Goal: Transaction & Acquisition: Purchase product/service

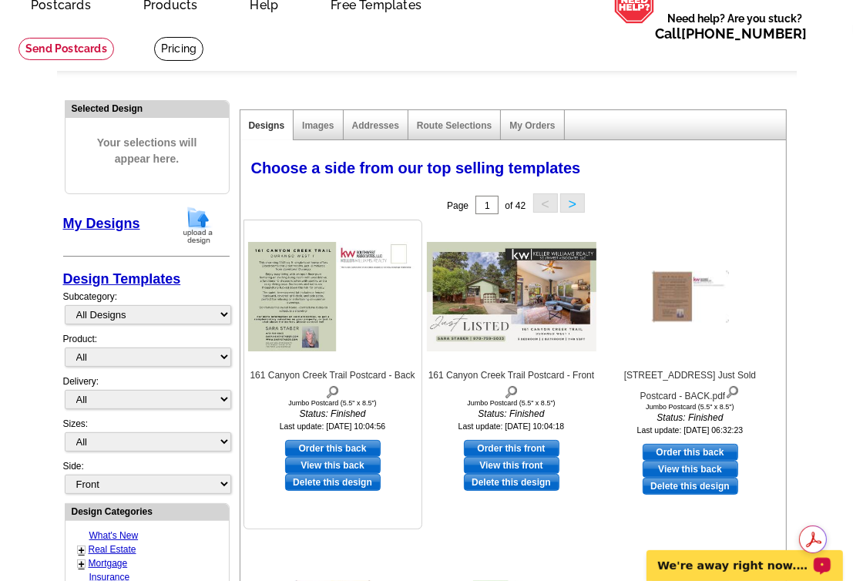
click at [368, 261] on img at bounding box center [333, 296] width 170 height 109
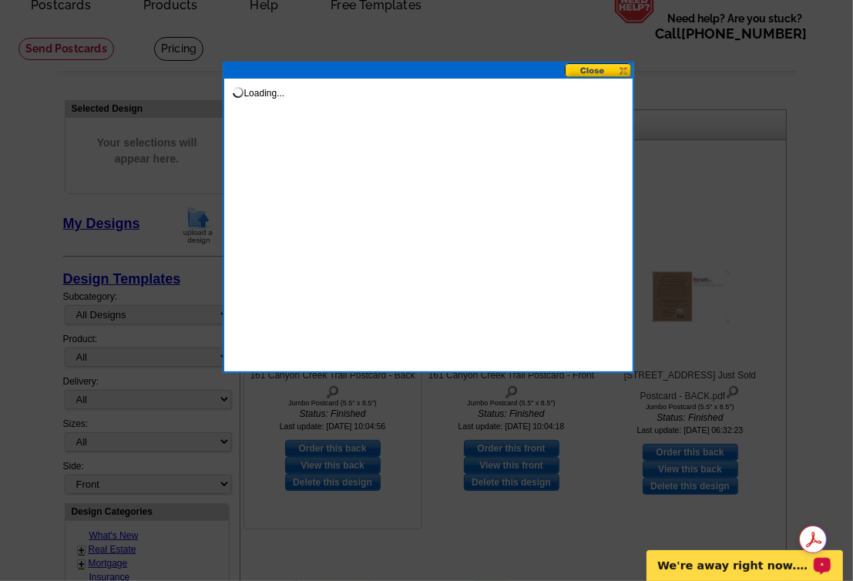
click at [368, 261] on div "Loading..." at bounding box center [428, 217] width 411 height 311
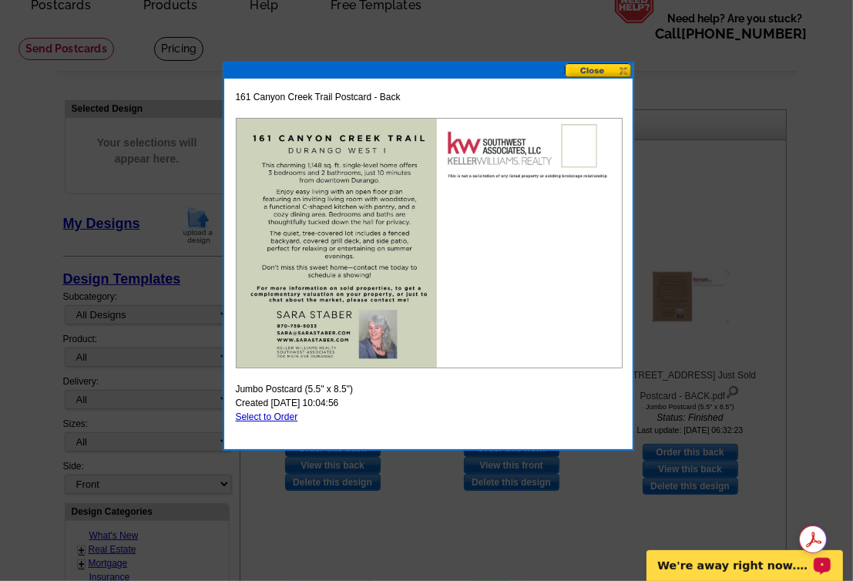
click at [596, 69] on button at bounding box center [599, 70] width 68 height 15
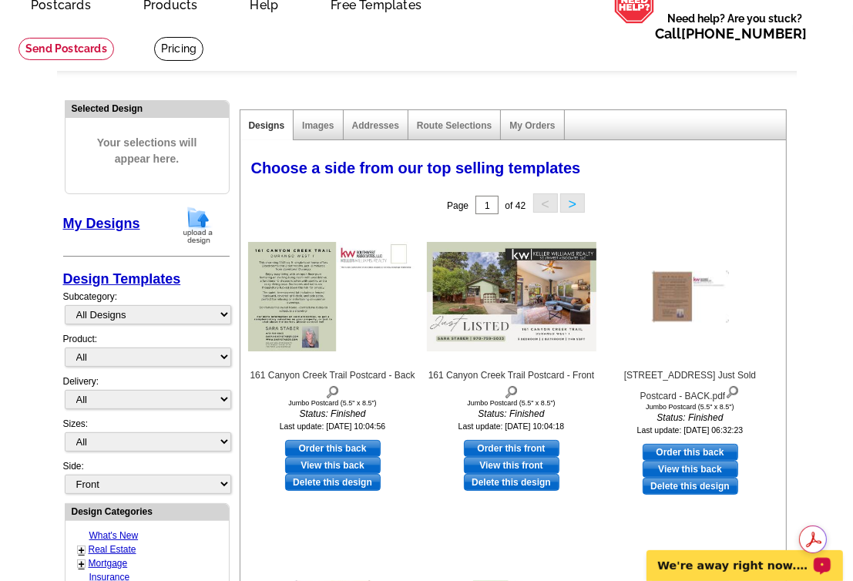
click at [118, 39] on ul "picture_in_picture Postcards store_mall_directory Products keyboard_arrow_down …" at bounding box center [287, 26] width 562 height 85
click at [52, 163] on main "Need Help? call 800-260-5887, chat with support, or have our designers make som…" at bounding box center [426, 573] width 853 height 1096
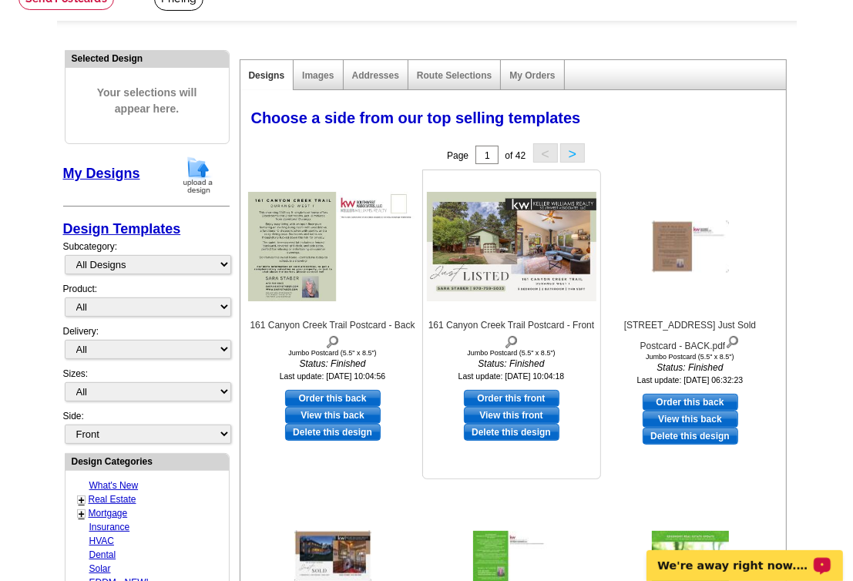
scroll to position [154, 0]
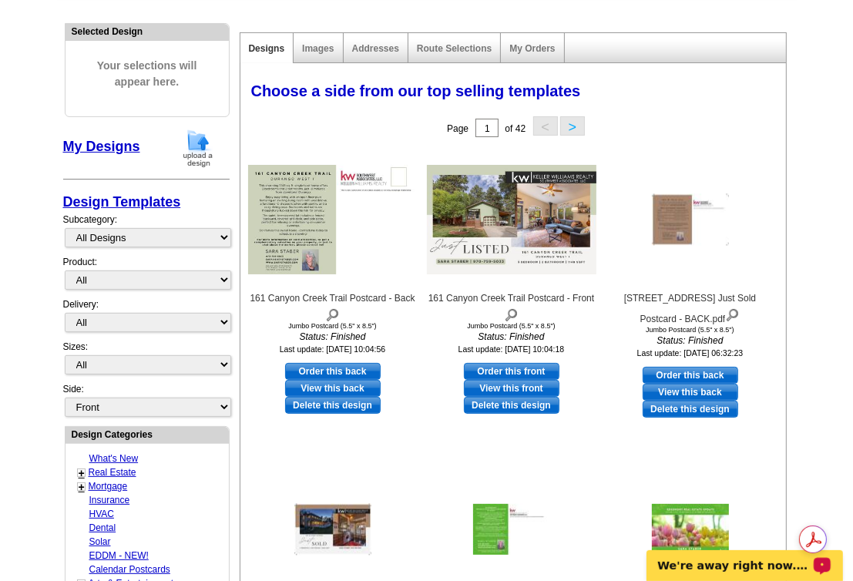
click at [492, 369] on link "Order this front" at bounding box center [512, 371] width 96 height 17
select select "2"
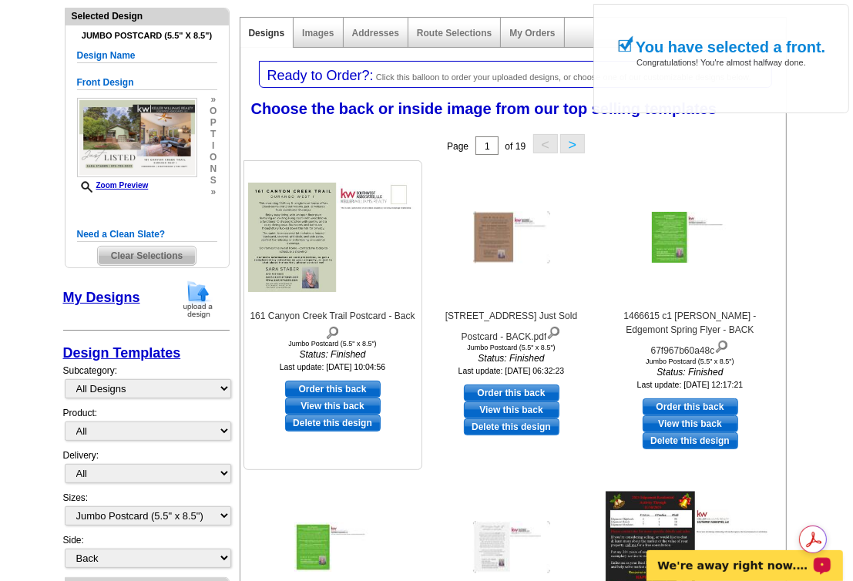
scroll to position [231, 0]
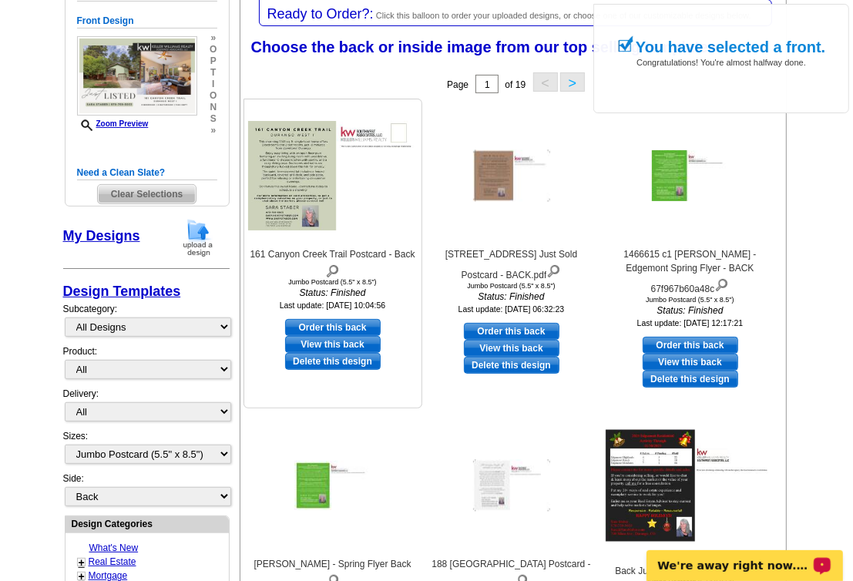
click at [321, 325] on link "Order this back" at bounding box center [333, 327] width 96 height 17
select select "front"
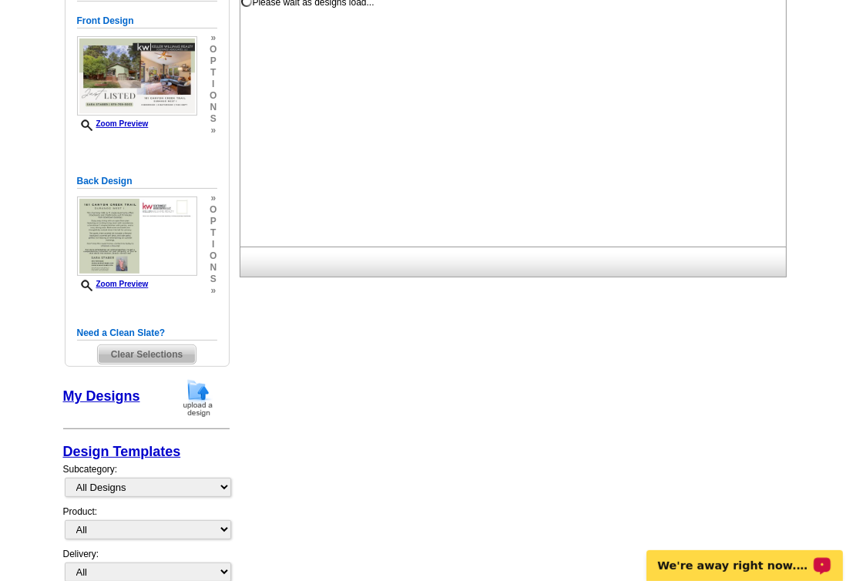
scroll to position [0, 0]
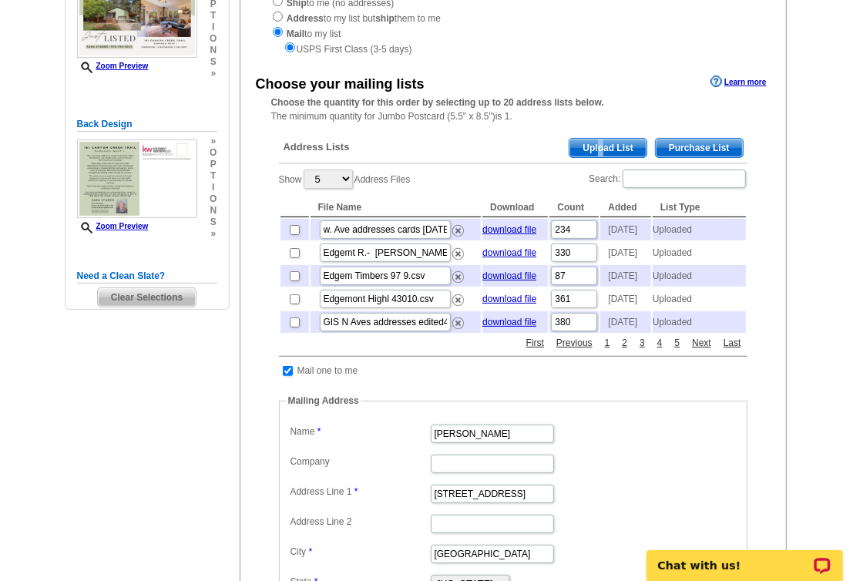
click at [599, 148] on span "Upload List" at bounding box center [607, 148] width 76 height 18
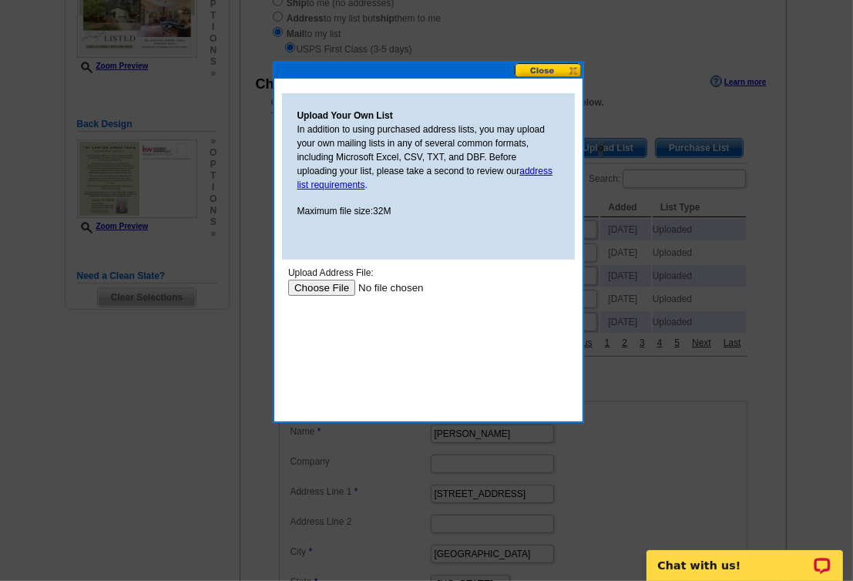
click at [320, 286] on input "file" at bounding box center [384, 287] width 195 height 16
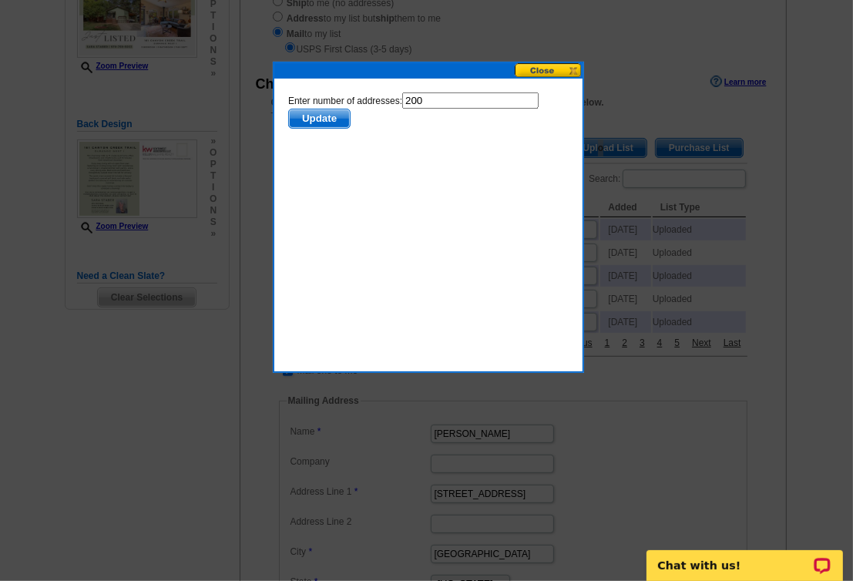
click at [535, 68] on button at bounding box center [549, 70] width 68 height 15
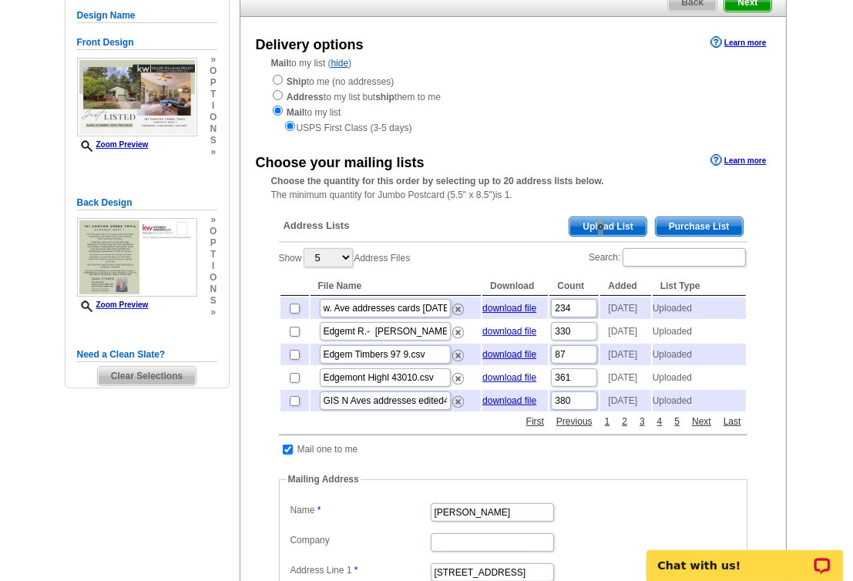
scroll to position [154, 0]
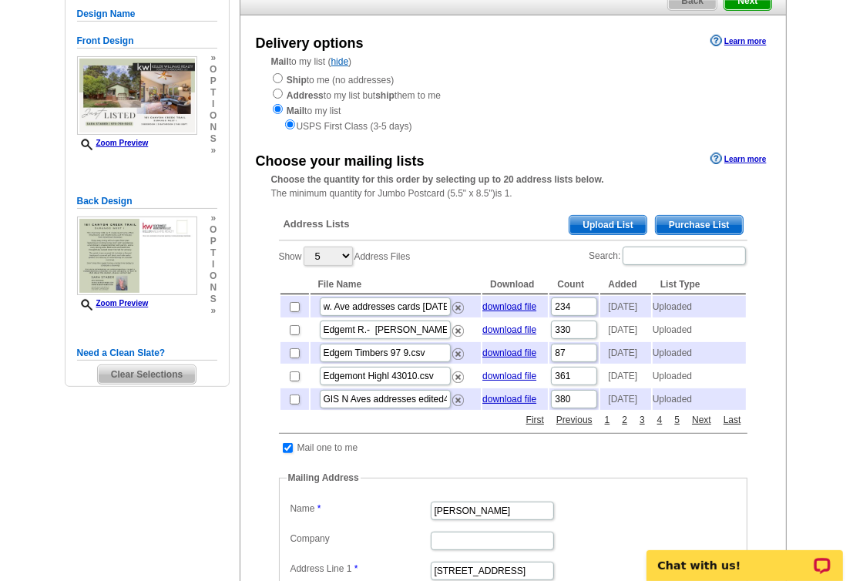
click at [582, 226] on span "Upload List" at bounding box center [607, 225] width 76 height 18
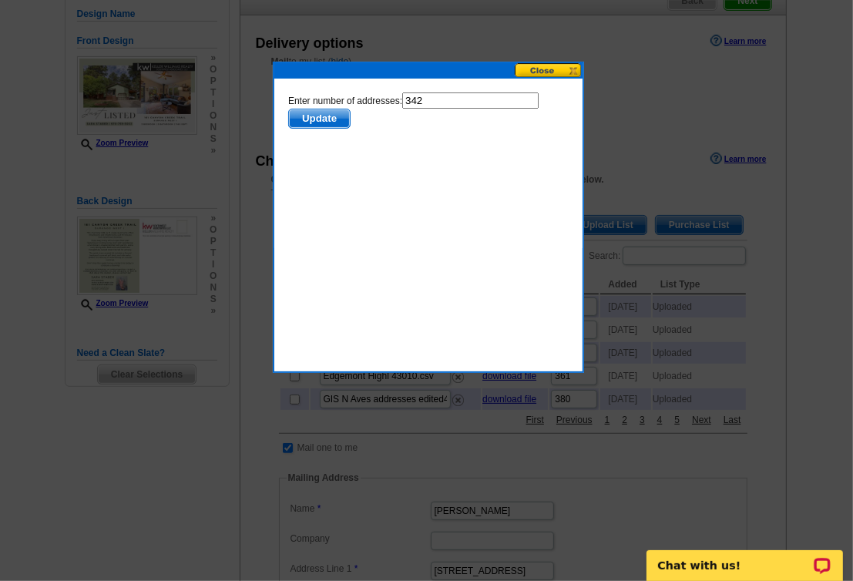
scroll to position [0, 0]
click at [539, 66] on button at bounding box center [549, 70] width 68 height 15
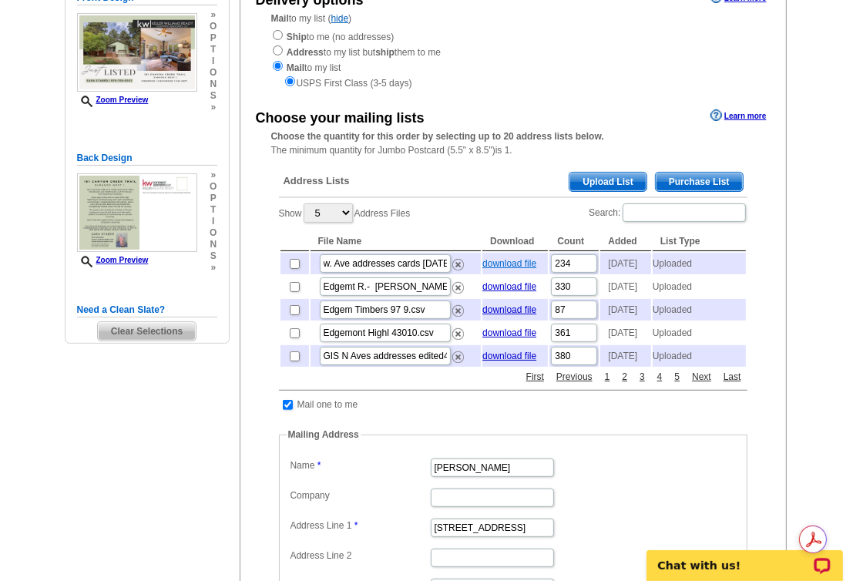
scroll to position [154, 0]
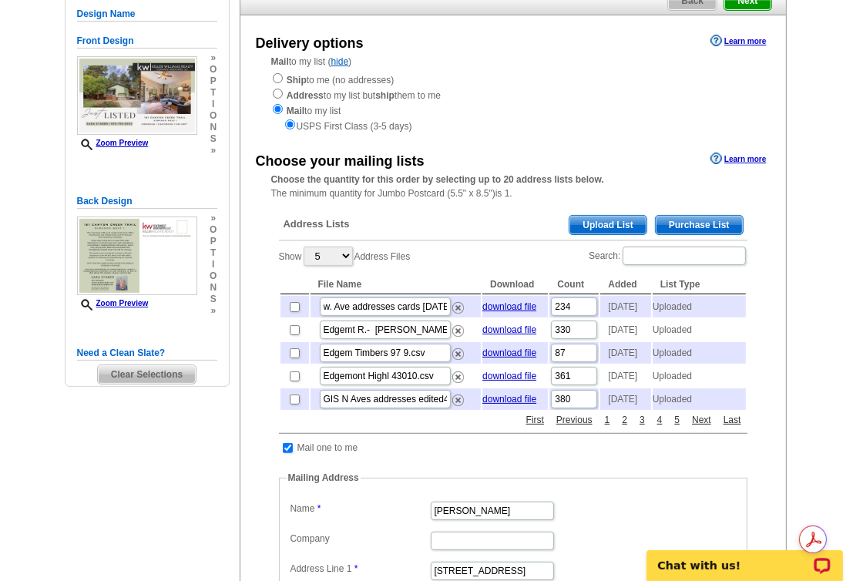
click at [519, 116] on div "Ship to me (no addresses) Address to my list but ship them to me Mail to my lis…" at bounding box center [513, 103] width 484 height 62
click at [347, 254] on select "5 10 25 50 100" at bounding box center [328, 256] width 49 height 19
click at [372, 220] on div "Address Lists Purchase List Upload List" at bounding box center [513, 226] width 468 height 30
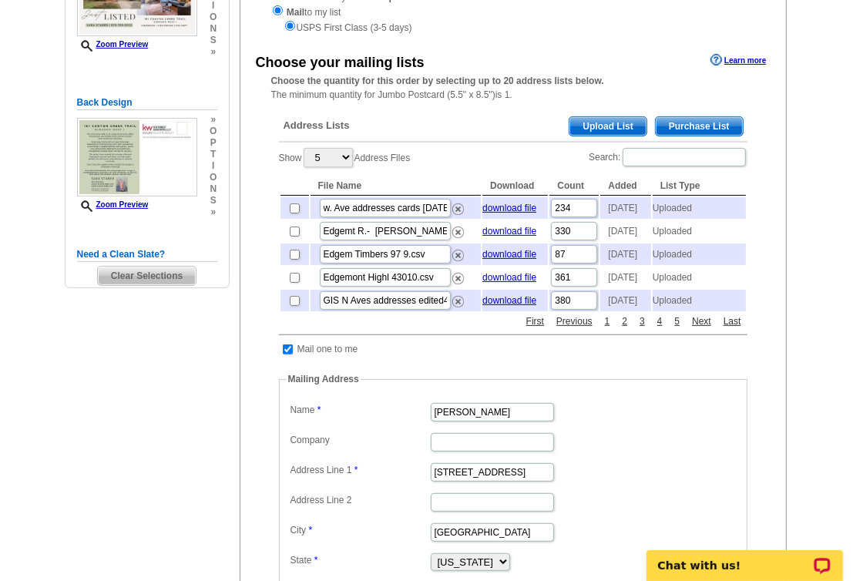
scroll to position [0, 0]
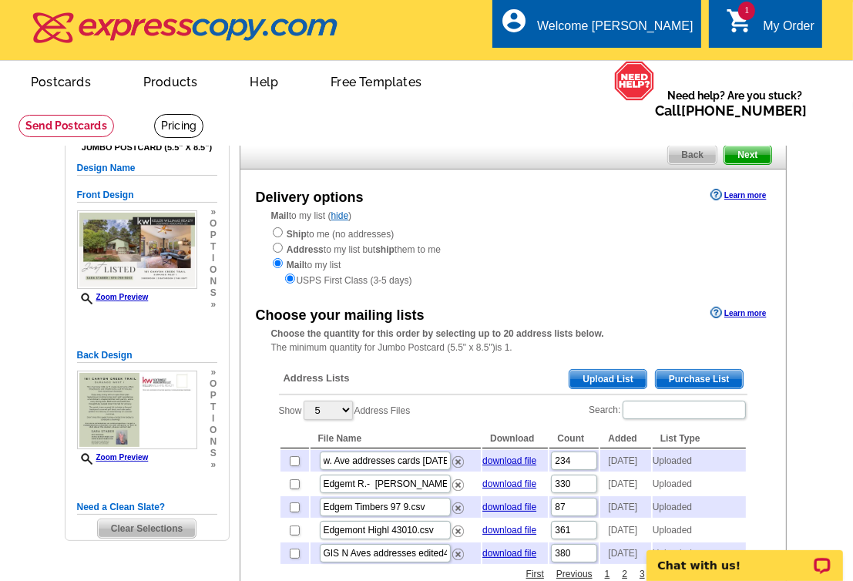
click at [342, 217] on link "hide" at bounding box center [340, 215] width 18 height 11
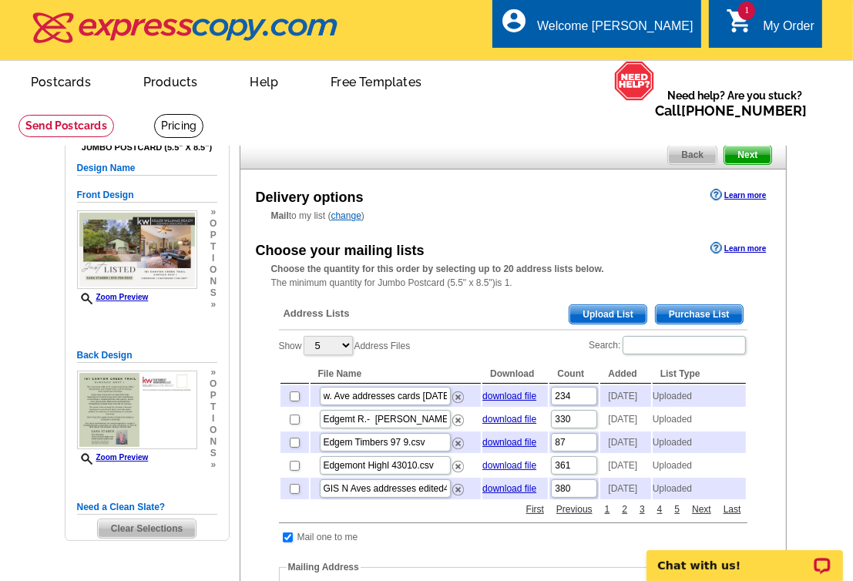
click at [342, 217] on link "change" at bounding box center [346, 215] width 30 height 11
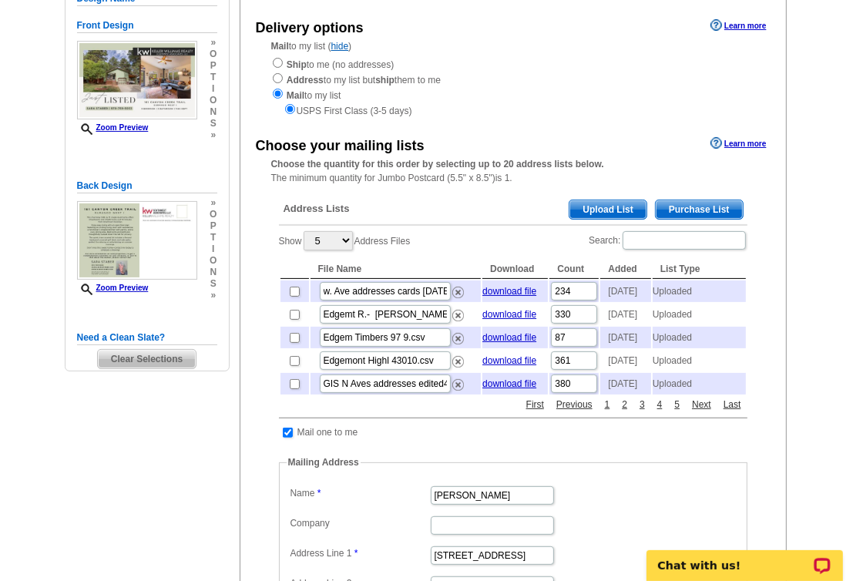
scroll to position [231, 0]
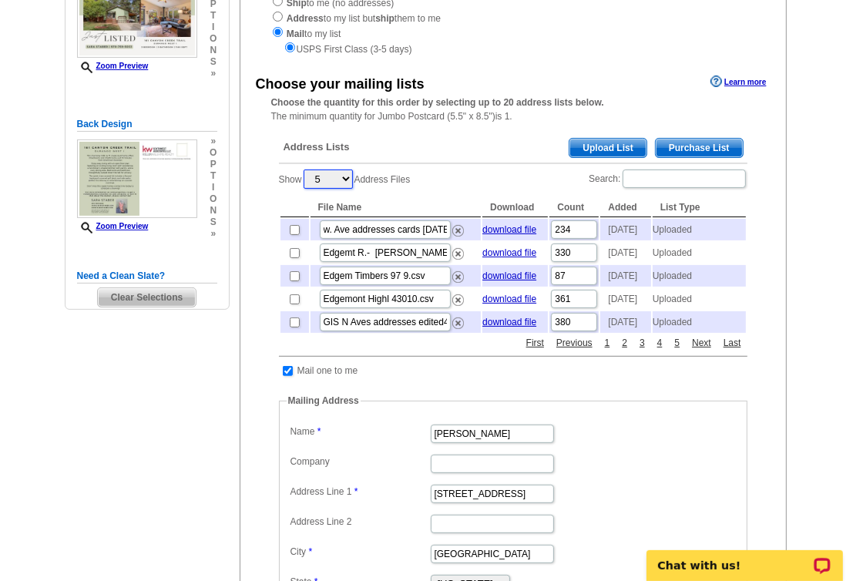
click at [348, 178] on select "5 10 25 50 100" at bounding box center [328, 179] width 49 height 19
select select "100"
click at [305, 171] on select "5 10 25 50 100" at bounding box center [328, 179] width 49 height 19
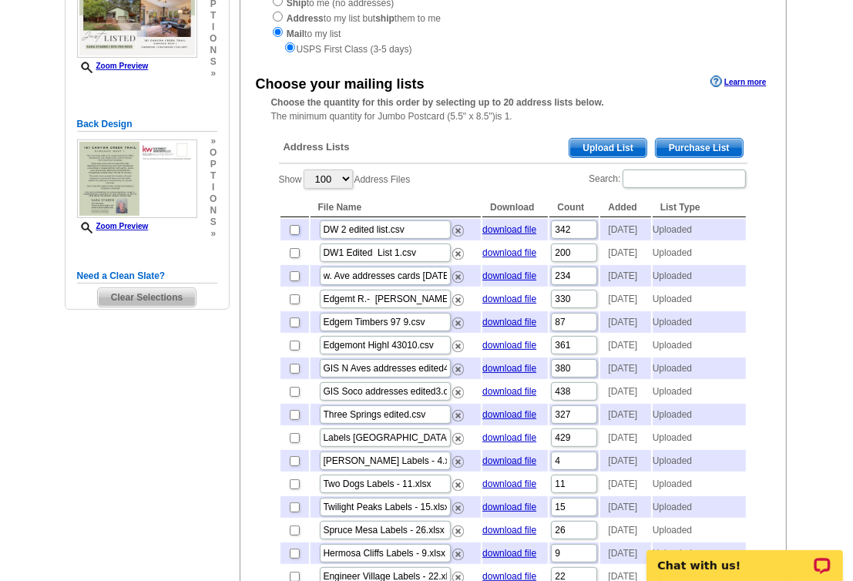
click at [294, 229] on input "checkbox" at bounding box center [295, 230] width 10 height 10
checkbox input "true"
click at [290, 258] on input "checkbox" at bounding box center [295, 253] width 10 height 10
checkbox input "true"
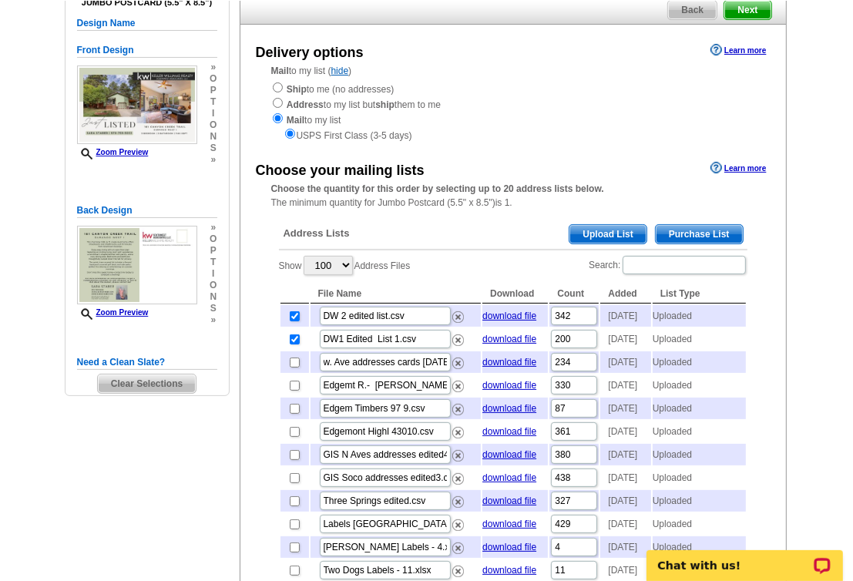
scroll to position [0, 0]
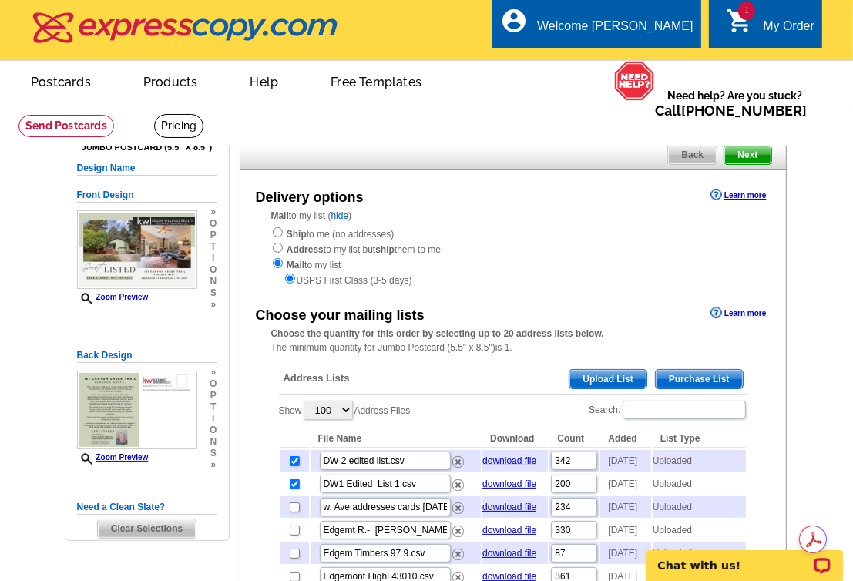
click at [747, 153] on span "Next" at bounding box center [747, 155] width 46 height 18
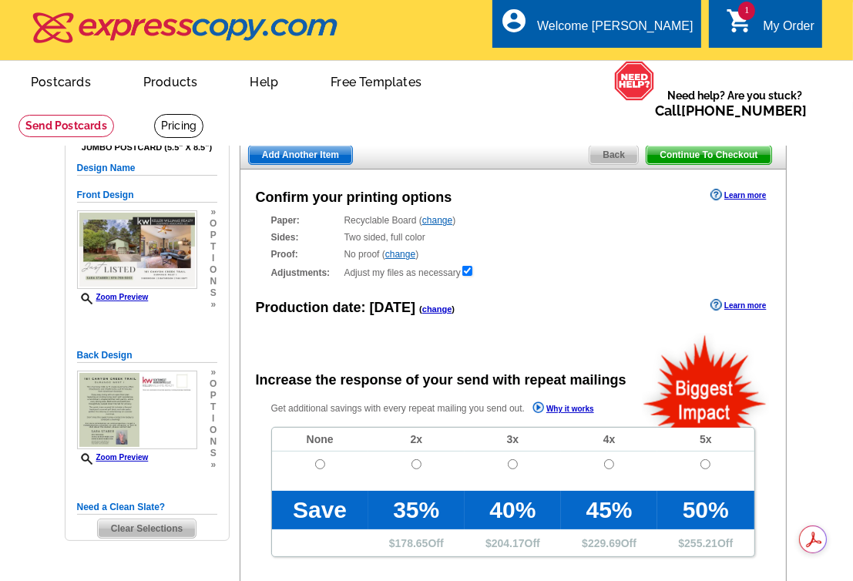
radio input "false"
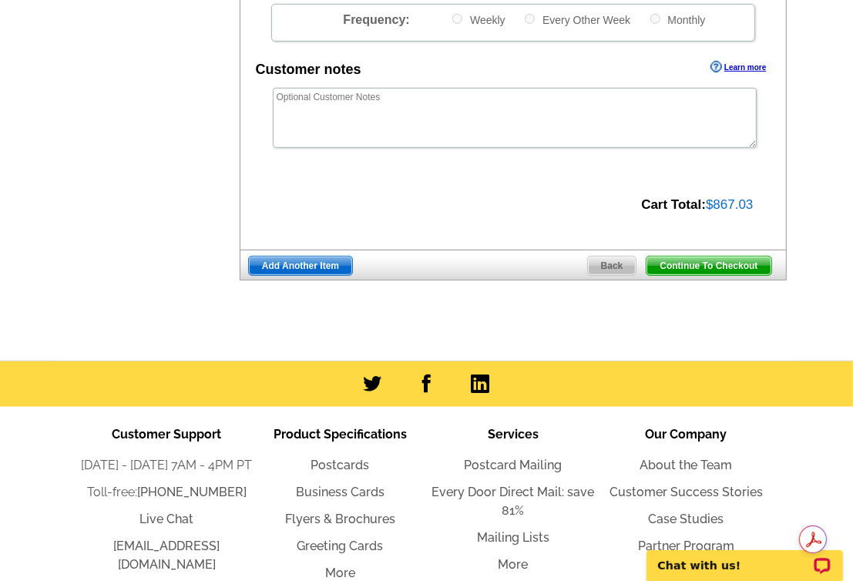
scroll to position [616, 0]
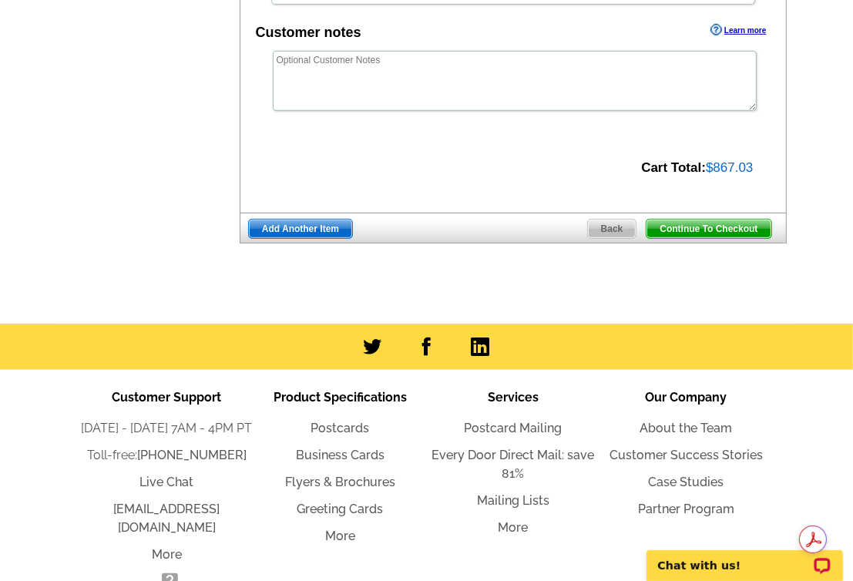
click at [697, 226] on span "Continue To Checkout" at bounding box center [708, 229] width 124 height 18
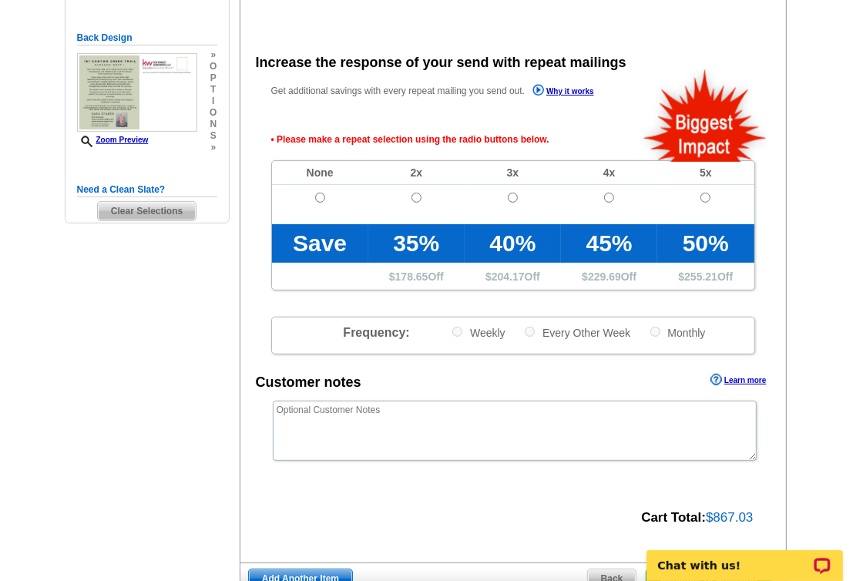
scroll to position [294, 0]
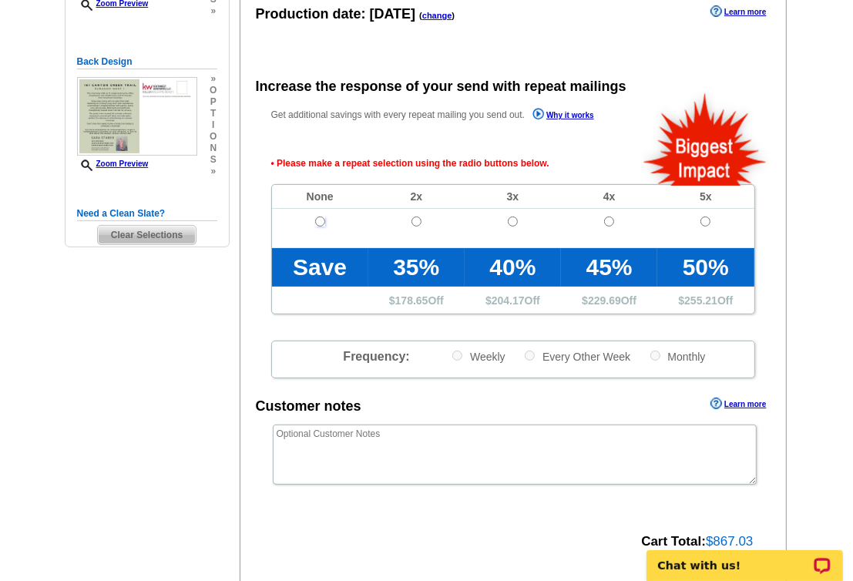
click at [321, 224] on input "radio" at bounding box center [320, 222] width 10 height 10
radio input "true"
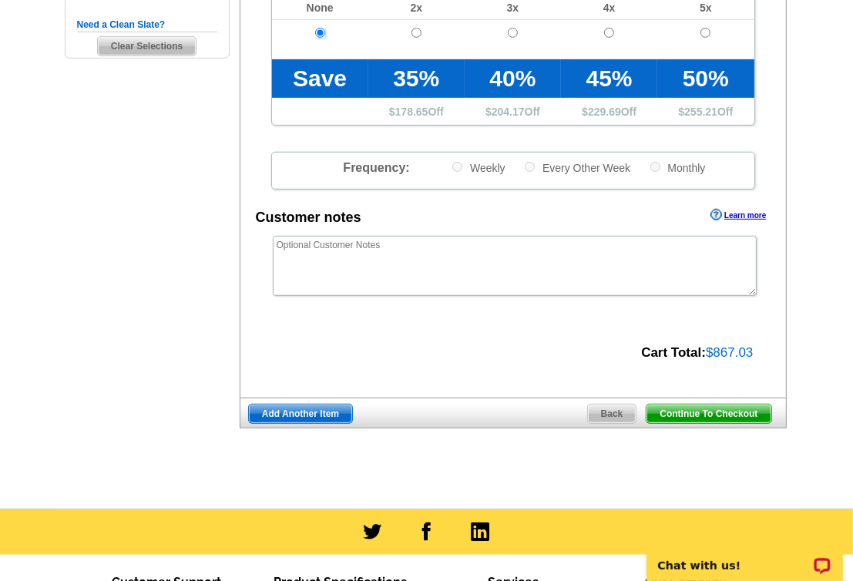
scroll to position [525, 0]
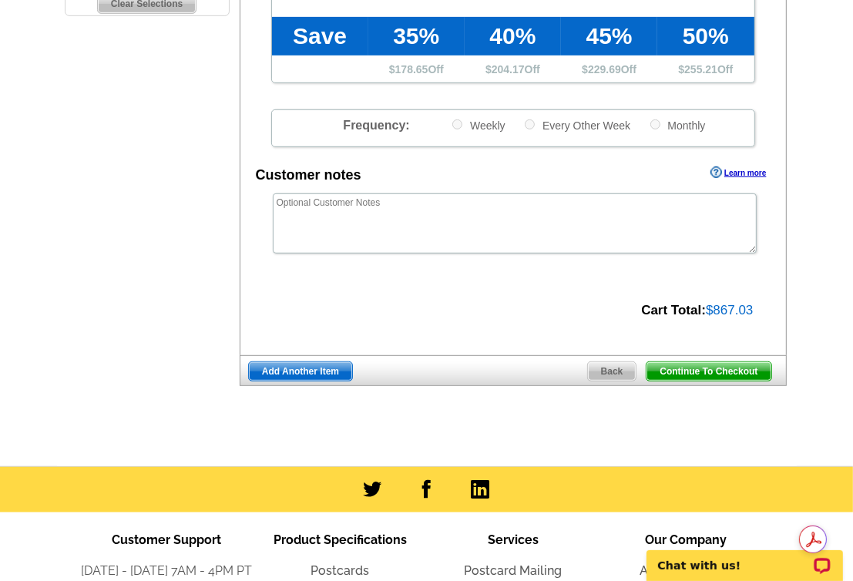
click at [703, 368] on span "Continue To Checkout" at bounding box center [708, 371] width 124 height 18
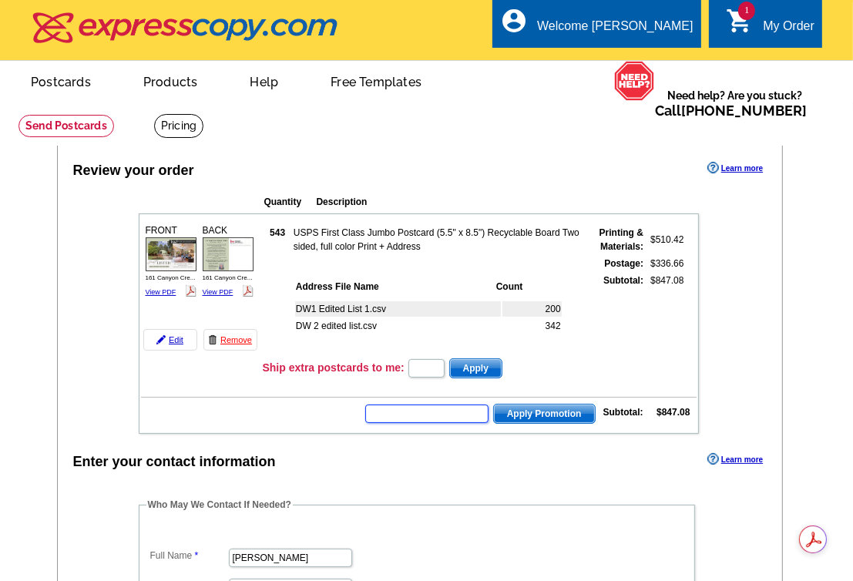
click at [385, 418] on input "text" at bounding box center [426, 413] width 123 height 18
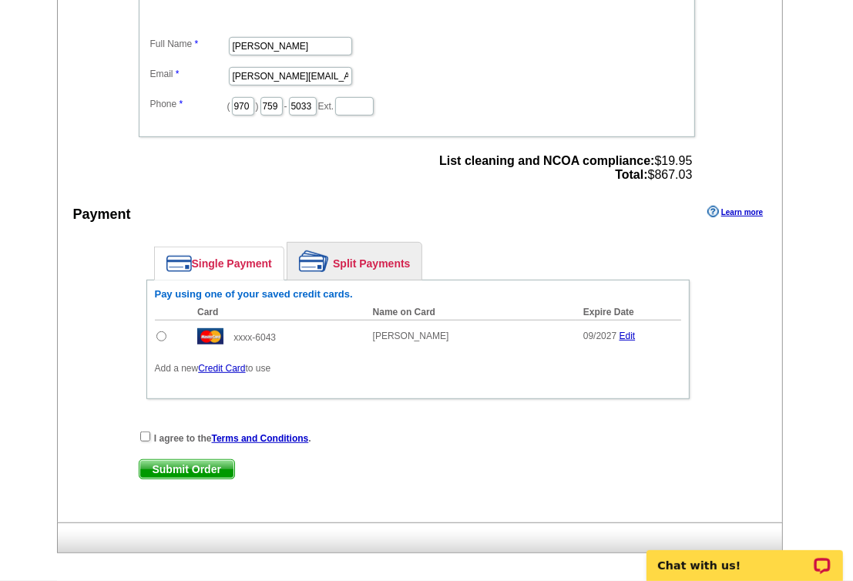
scroll to position [539, 0]
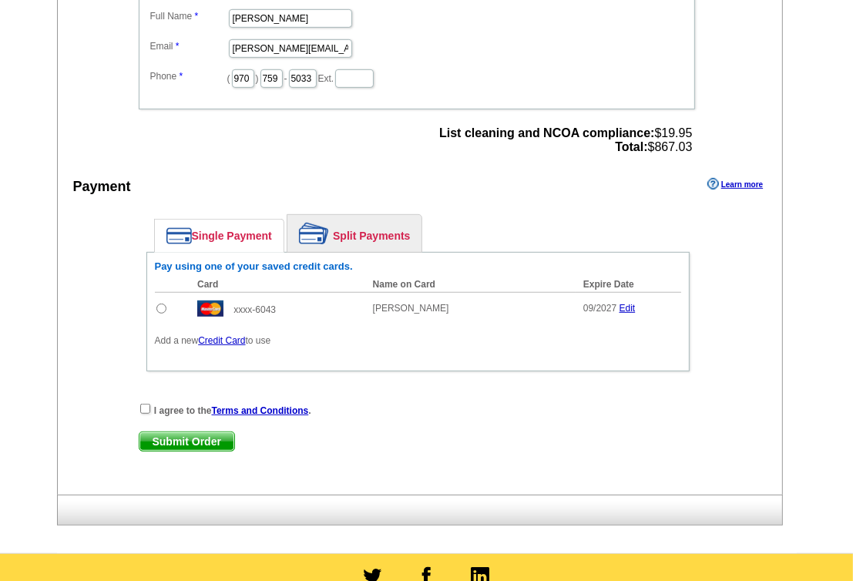
type input "E30"
click at [159, 304] on input "radio" at bounding box center [161, 309] width 10 height 10
radio input "true"
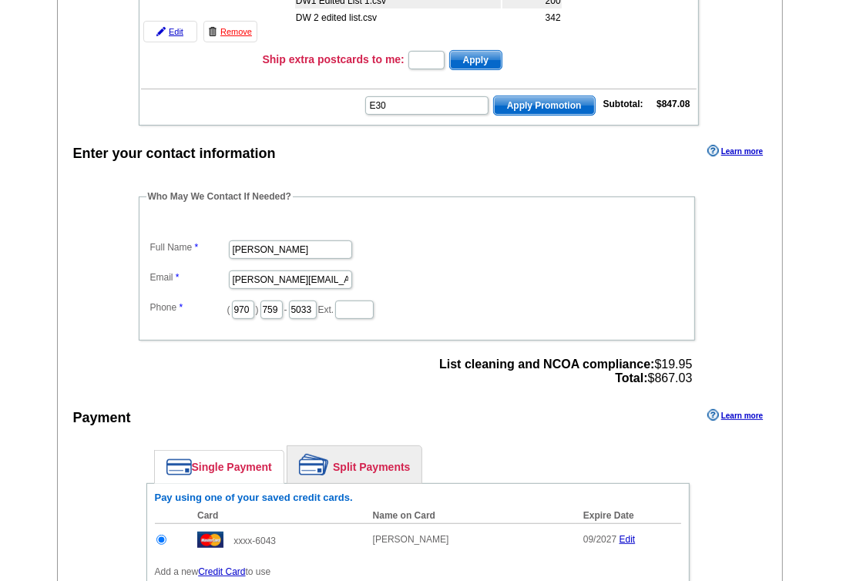
click at [542, 96] on span "Apply Promotion" at bounding box center [544, 105] width 101 height 18
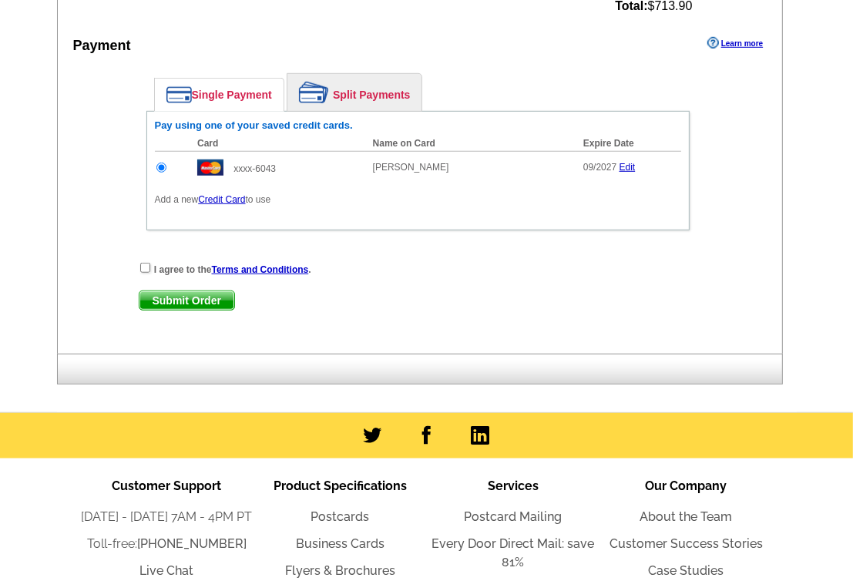
scroll to position [693, 0]
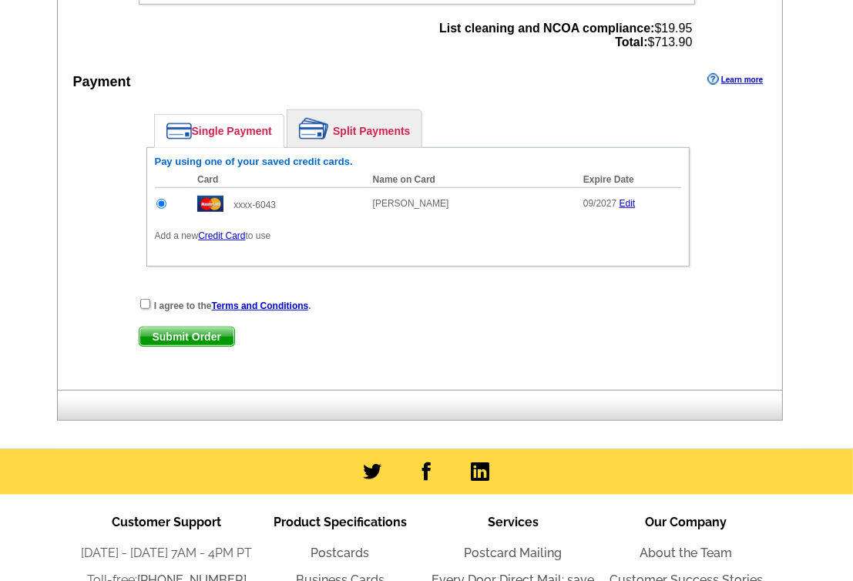
click at [145, 299] on input "checkbox" at bounding box center [145, 304] width 10 height 10
checkbox input "true"
click at [188, 327] on span "Submit Order" at bounding box center [186, 336] width 95 height 18
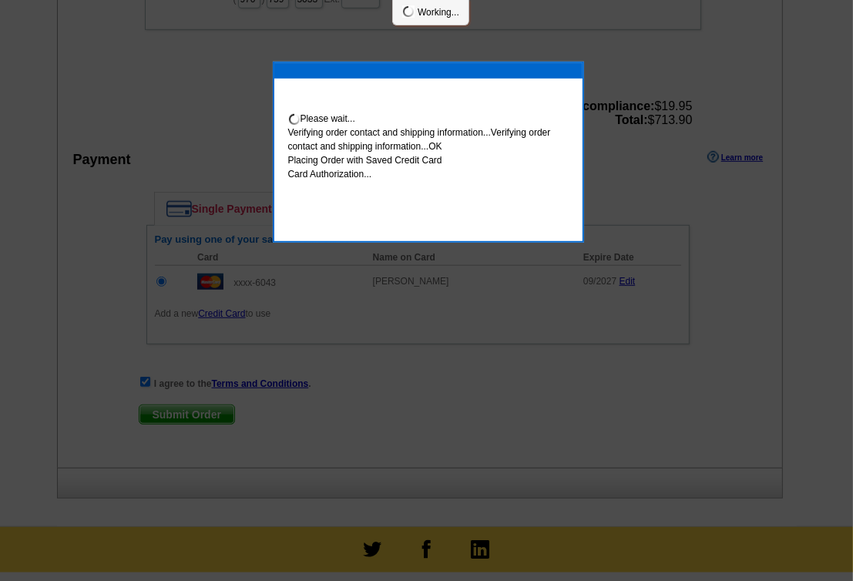
scroll to position [770, 0]
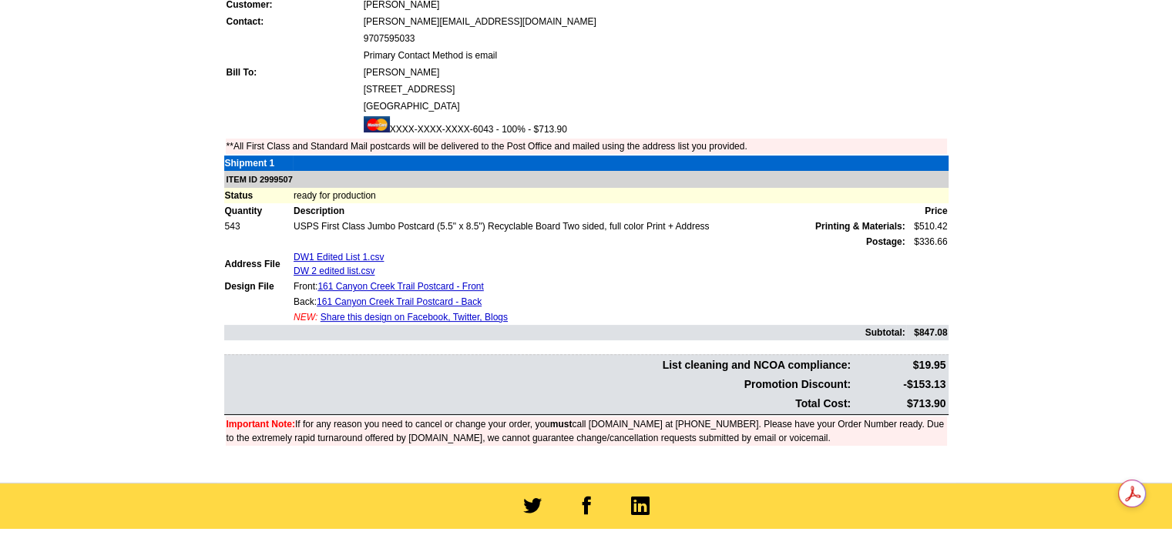
click at [822, 48] on td "Primary Contact Method is email" at bounding box center [655, 55] width 584 height 15
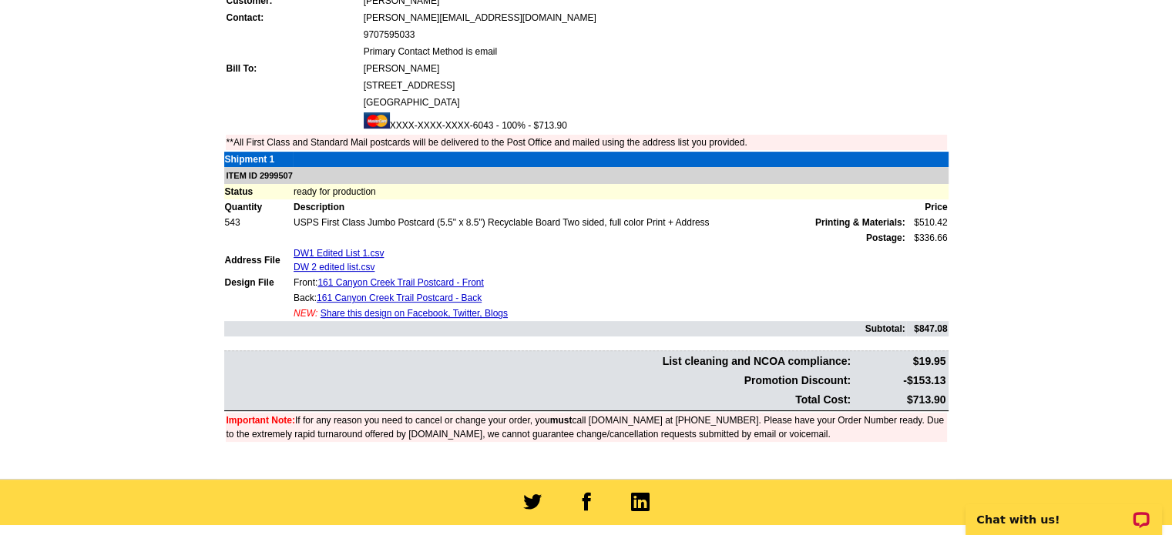
scroll to position [423, 0]
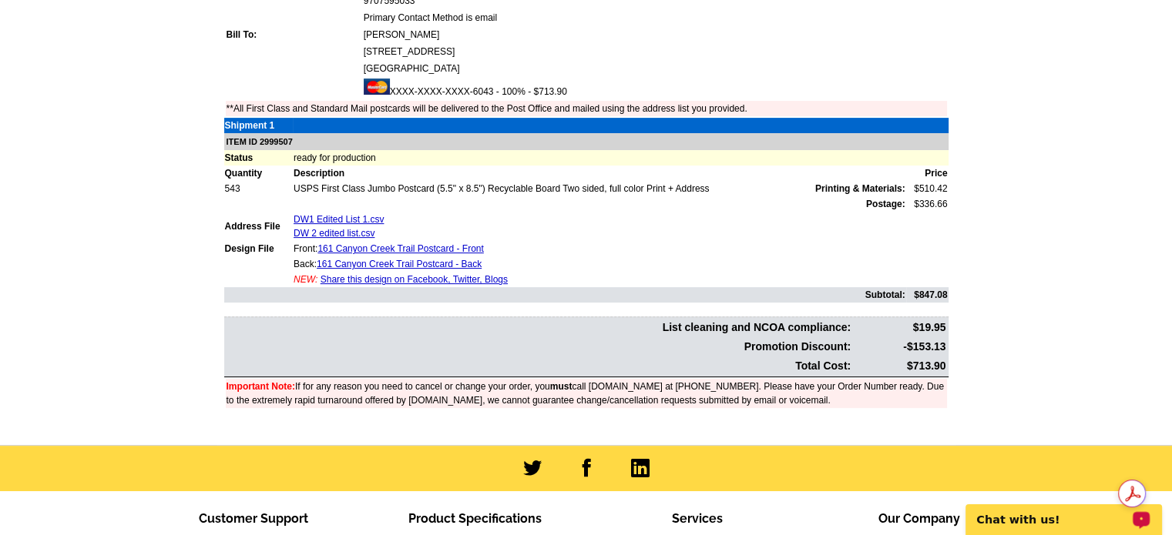
click at [852, 524] on p "Chat with us!" at bounding box center [1053, 520] width 153 height 12
click at [690, 431] on div "Order Number: 1474648 Download Invoice | Print Invoice Order Name My Order [DAT…" at bounding box center [587, 179] width 740 height 533
click at [327, 415] on div "Order Number: 1474648 Download Invoice | Print Invoice Order Name My Order [DAT…" at bounding box center [587, 172] width 740 height 519
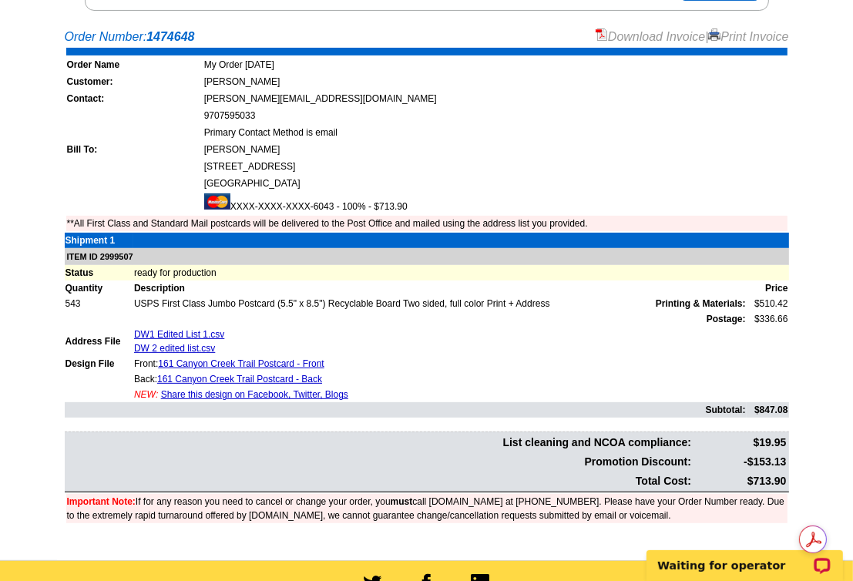
scroll to position [231, 0]
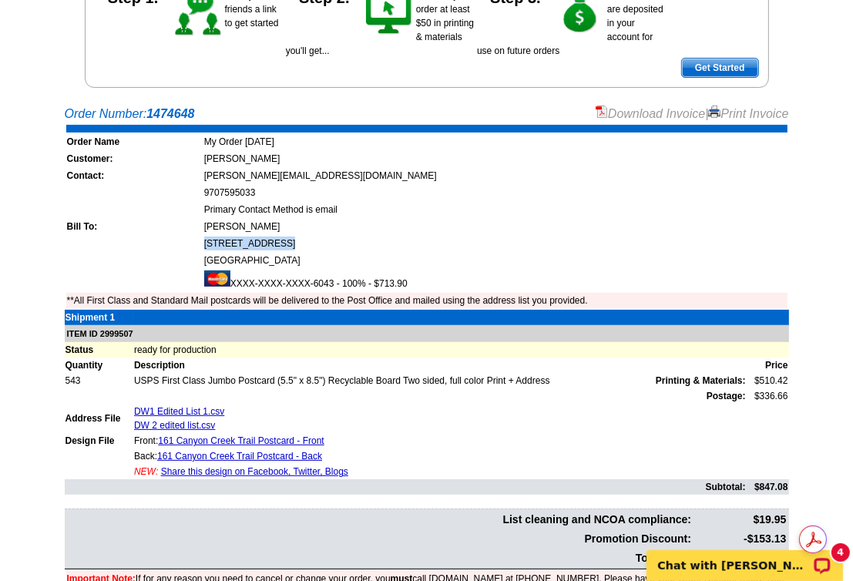
drag, startPoint x: 72, startPoint y: 241, endPoint x: 71, endPoint y: 257, distance: 15.4
click at [72, 252] on tbody "Order Name My Order [DATE] Customer: [PERSON_NAME] Contact: [PERSON_NAME][EMAIL…" at bounding box center [426, 216] width 721 height 183
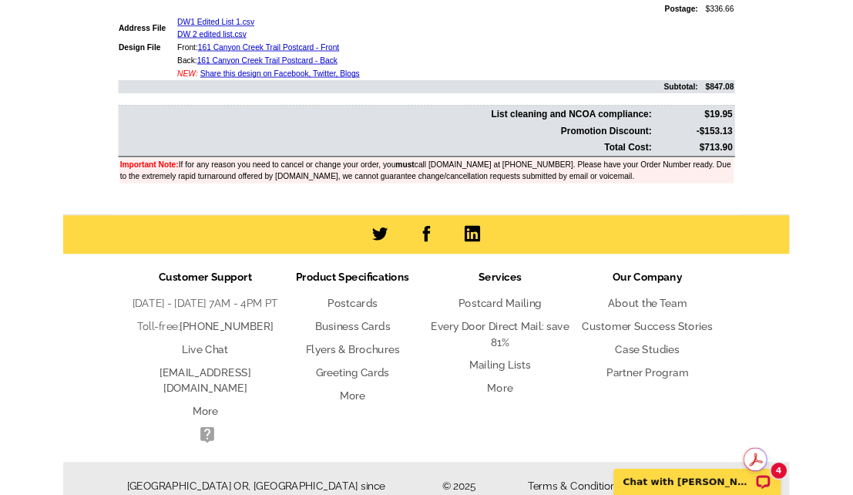
scroll to position [627, 0]
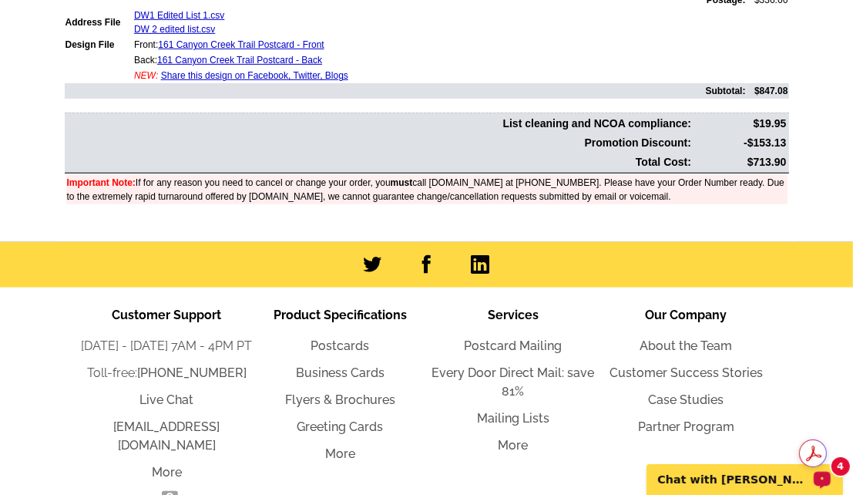
click at [727, 484] on p "Chat with [PERSON_NAME]" at bounding box center [733, 478] width 153 height 12
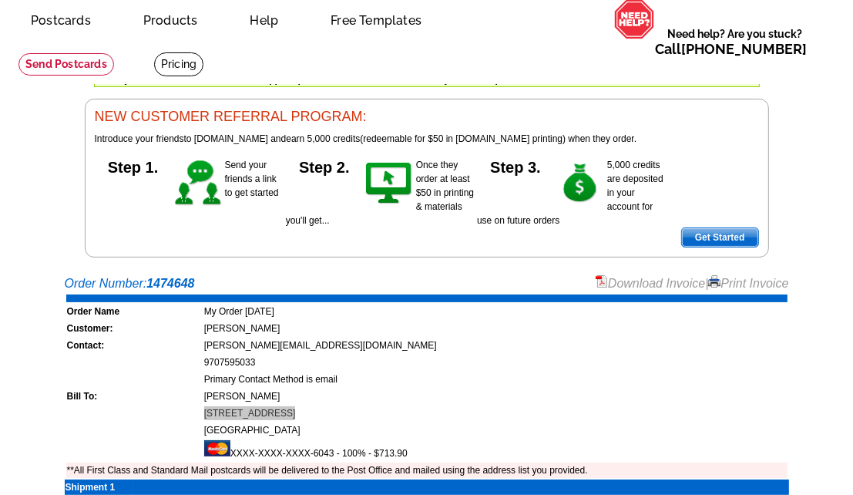
scroll to position [154, 0]
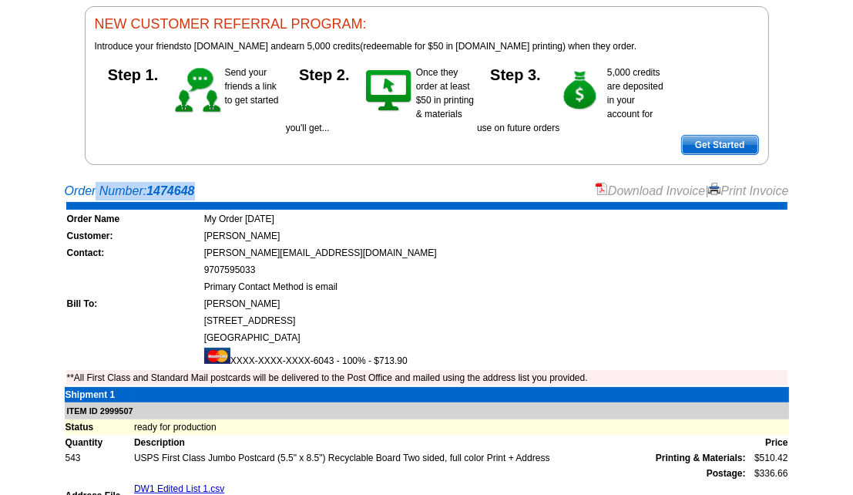
drag, startPoint x: 203, startPoint y: 190, endPoint x: 59, endPoint y: 178, distance: 145.4
click at [59, 178] on main "Order Number: 1474648 Download Invoice | Print Invoice Order Name My Order [DAT…" at bounding box center [426, 444] width 853 height 541
copy div "Order Number: 1474648"
